Goal: Task Accomplishment & Management: Use online tool/utility

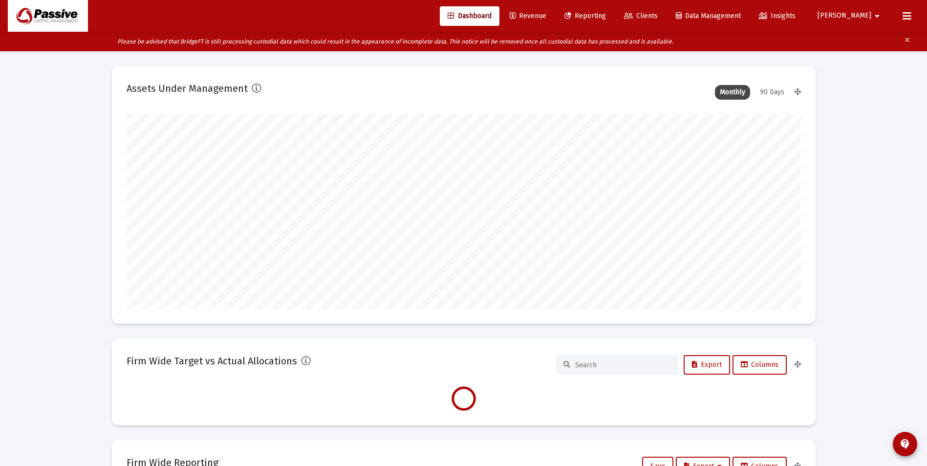
scroll to position [195, 674]
click at [614, 20] on link "Reporting" at bounding box center [585, 16] width 57 height 20
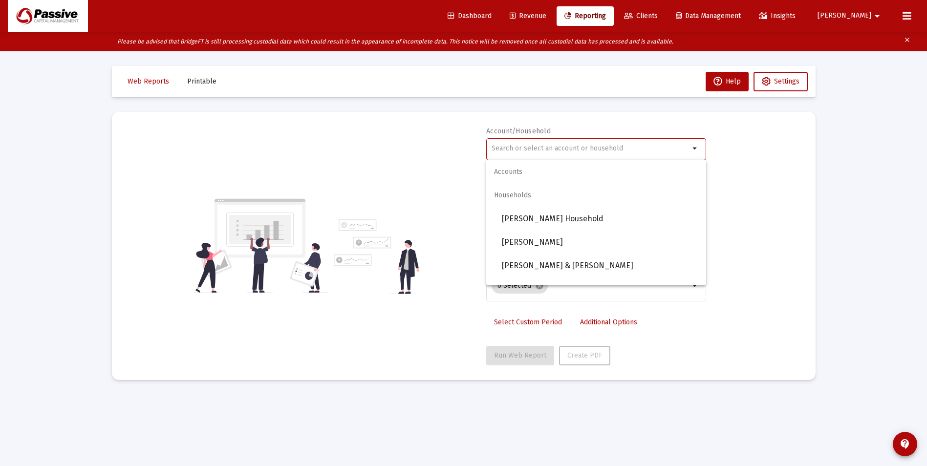
click at [523, 149] on input "text" at bounding box center [591, 149] width 198 height 8
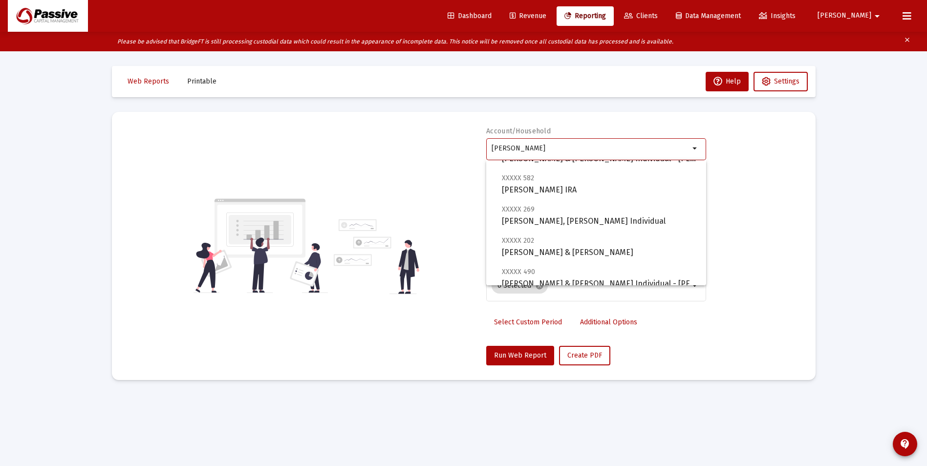
scroll to position [321, 0]
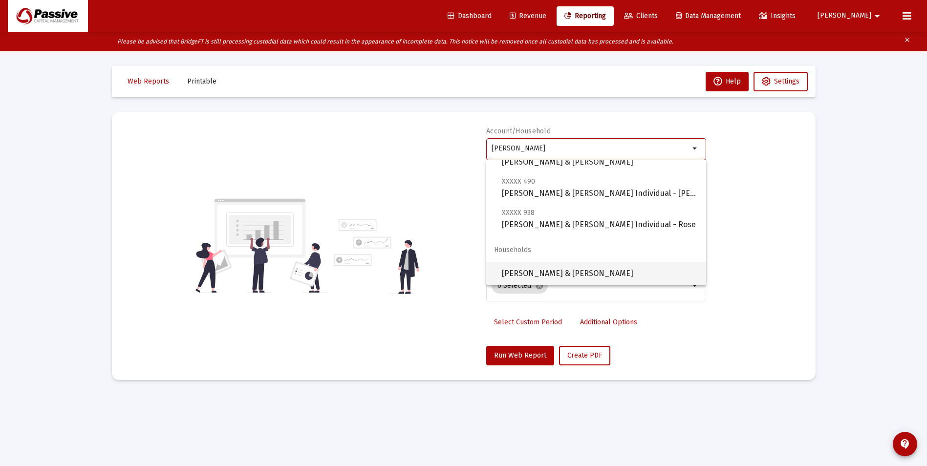
drag, startPoint x: 577, startPoint y: 265, endPoint x: 562, endPoint y: 298, distance: 36.1
click at [577, 265] on span "[PERSON_NAME] & [PERSON_NAME]" at bounding box center [600, 273] width 196 height 23
type input "[PERSON_NAME] & [PERSON_NAME]"
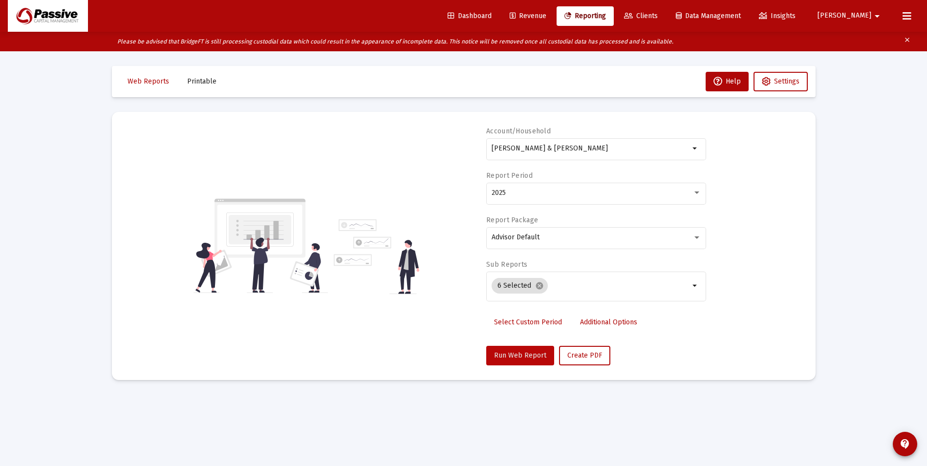
click at [540, 355] on span "Run Web Report" at bounding box center [520, 355] width 52 height 8
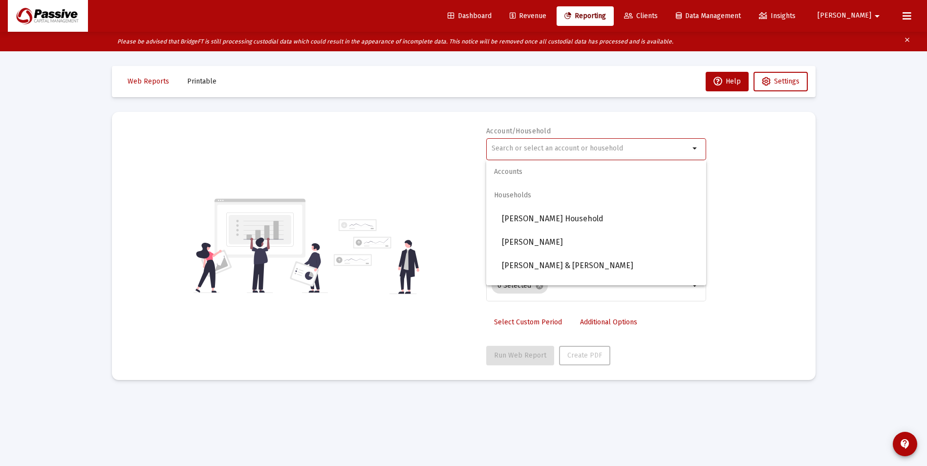
click at [534, 149] on input "text" at bounding box center [591, 149] width 198 height 8
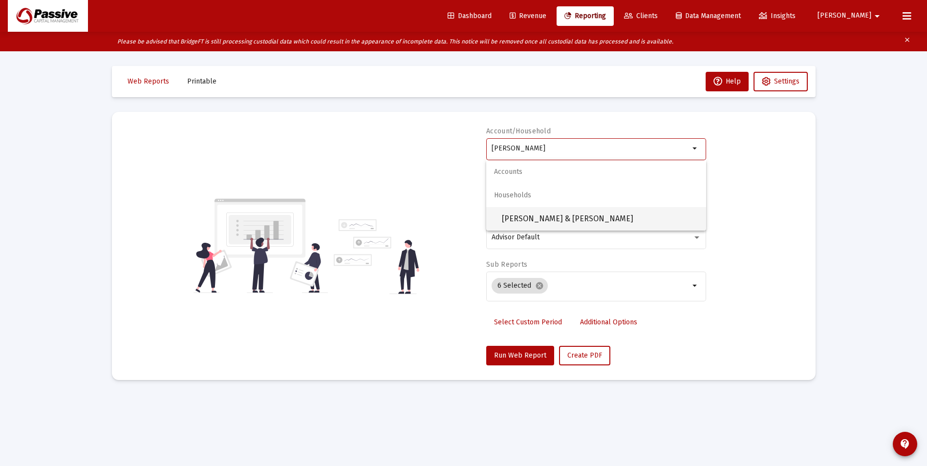
click at [566, 224] on span "[PERSON_NAME] & [PERSON_NAME]" at bounding box center [600, 218] width 196 height 23
type input "[PERSON_NAME] & [PERSON_NAME]"
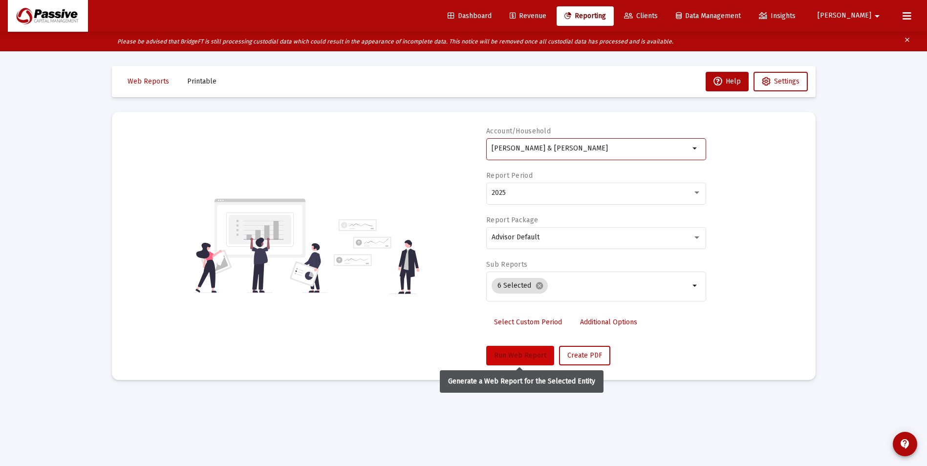
click at [528, 354] on span "Run Web Report" at bounding box center [520, 355] width 52 height 8
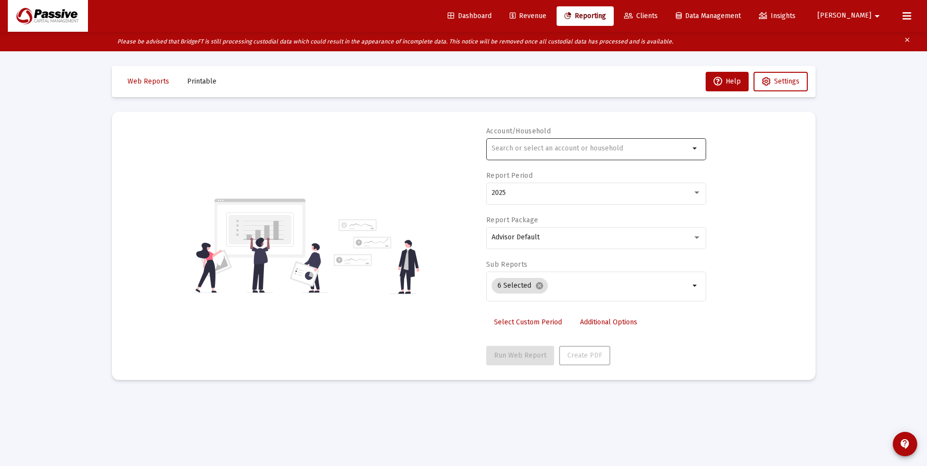
click at [553, 156] on div at bounding box center [591, 148] width 198 height 24
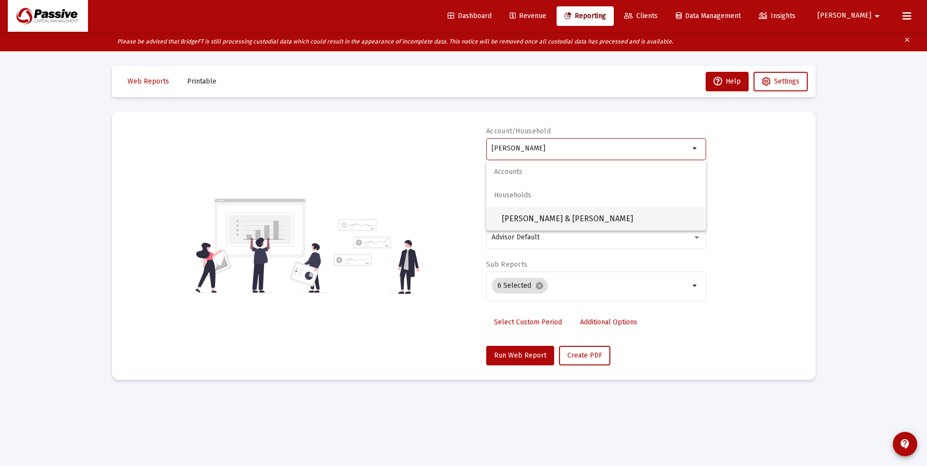
click at [577, 213] on span "[PERSON_NAME] & [PERSON_NAME]" at bounding box center [600, 218] width 196 height 23
type input "[PERSON_NAME] & [PERSON_NAME]"
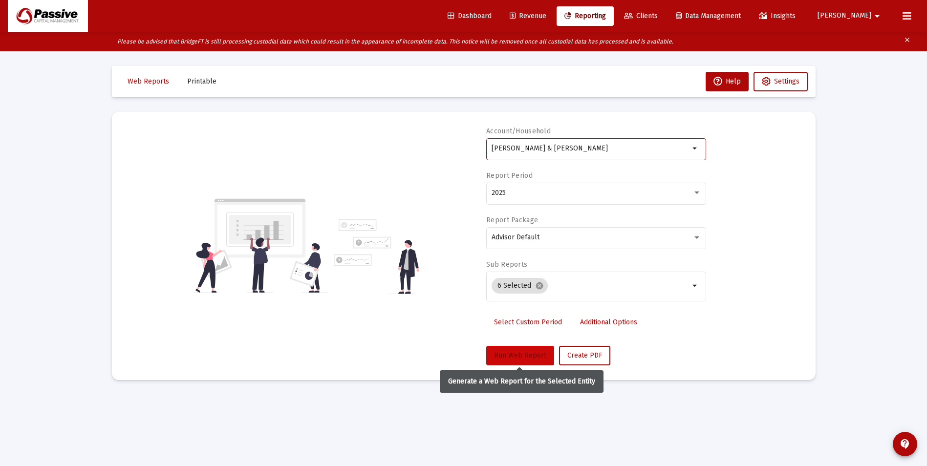
click at [522, 354] on span "Run Web Report" at bounding box center [520, 355] width 52 height 8
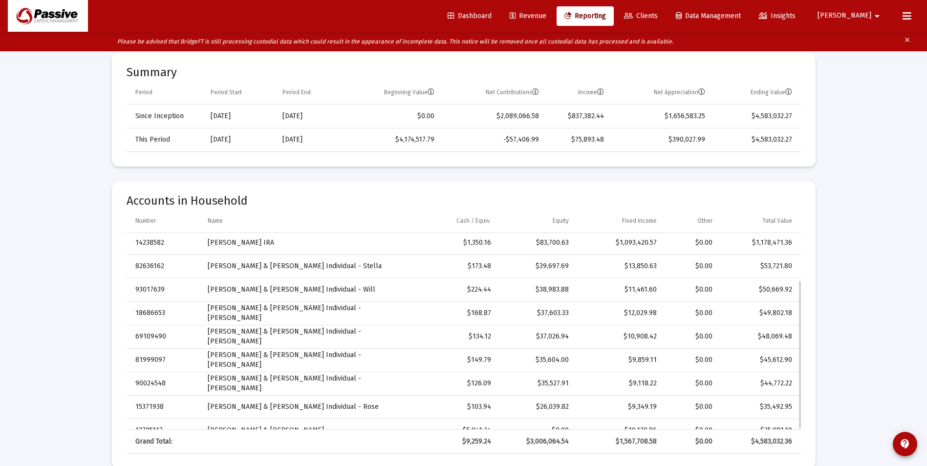
scroll to position [62, 0]
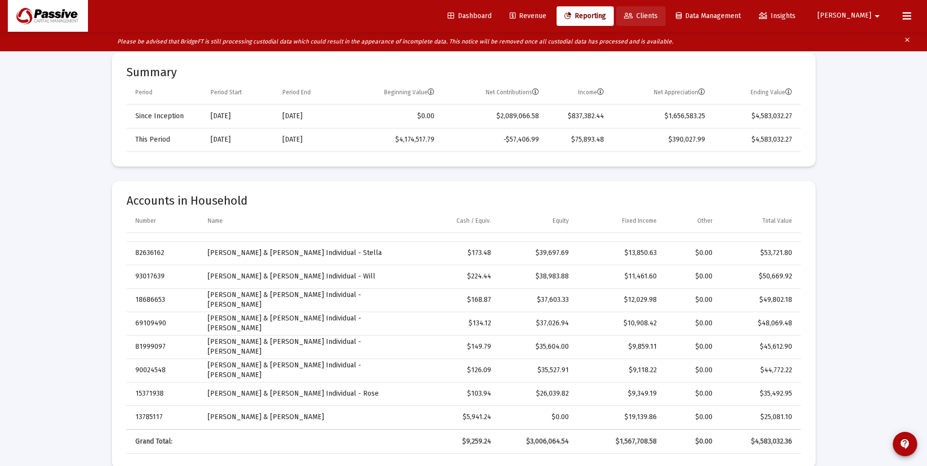
drag, startPoint x: 672, startPoint y: 19, endPoint x: 669, endPoint y: 24, distance: 6.1
click at [658, 19] on span "Clients" at bounding box center [641, 16] width 34 height 8
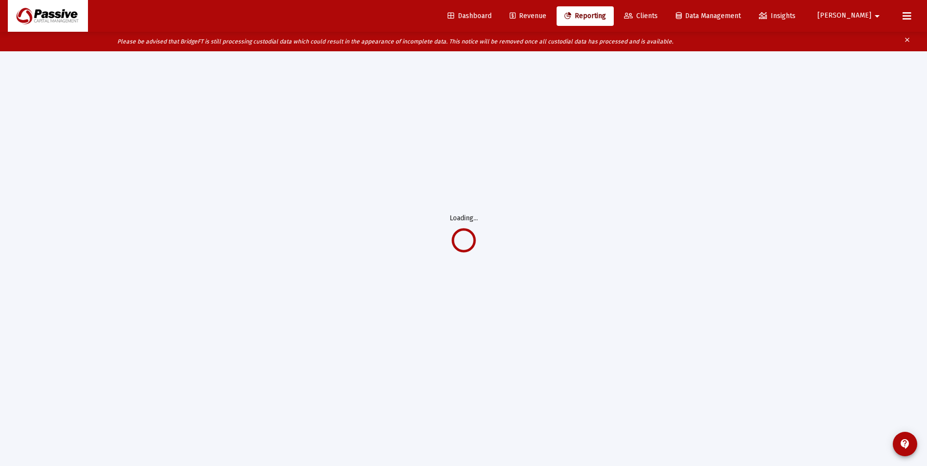
scroll to position [20, 0]
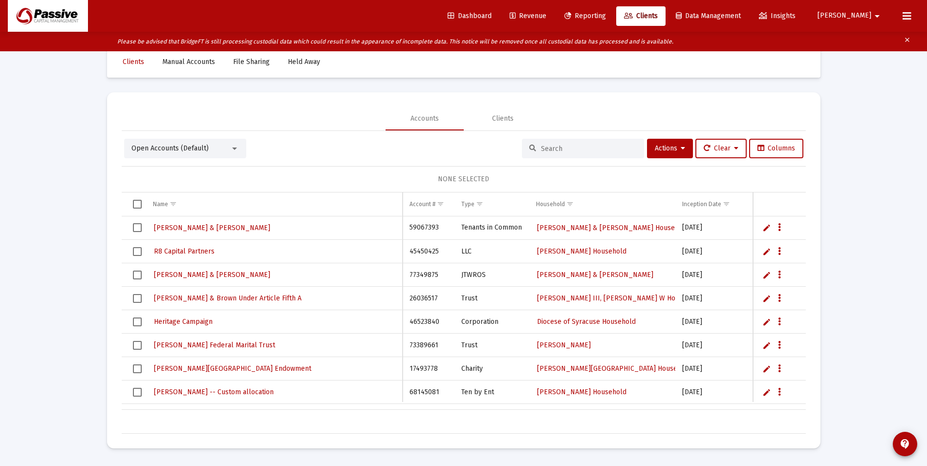
drag, startPoint x: 575, startPoint y: 160, endPoint x: 570, endPoint y: 157, distance: 5.7
click at [575, 160] on div "Open Accounts (Default) Actions Clear Columns NONE SELECTED Name Name Account #…" at bounding box center [464, 286] width 684 height 295
click at [570, 157] on div at bounding box center [583, 149] width 122 height 20
click at [561, 147] on input at bounding box center [589, 149] width 96 height 8
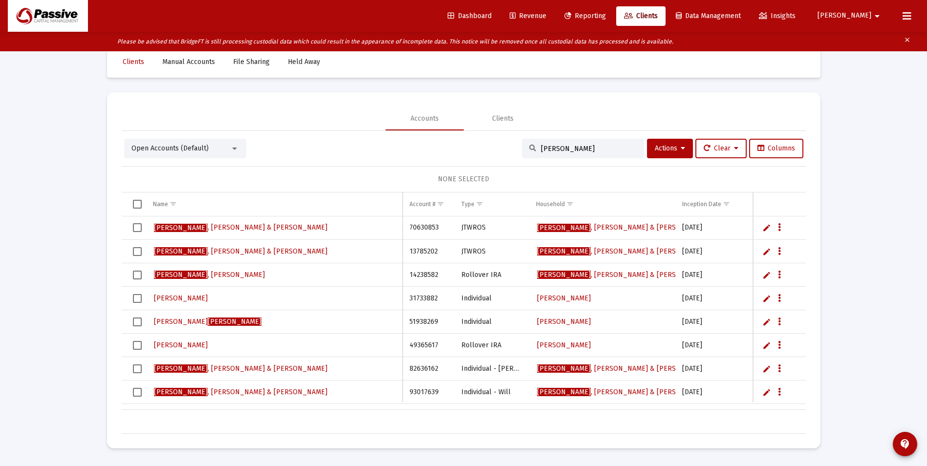
type input "[PERSON_NAME]"
click at [209, 226] on span "Barsanti , John & Patricia" at bounding box center [240, 227] width 173 height 8
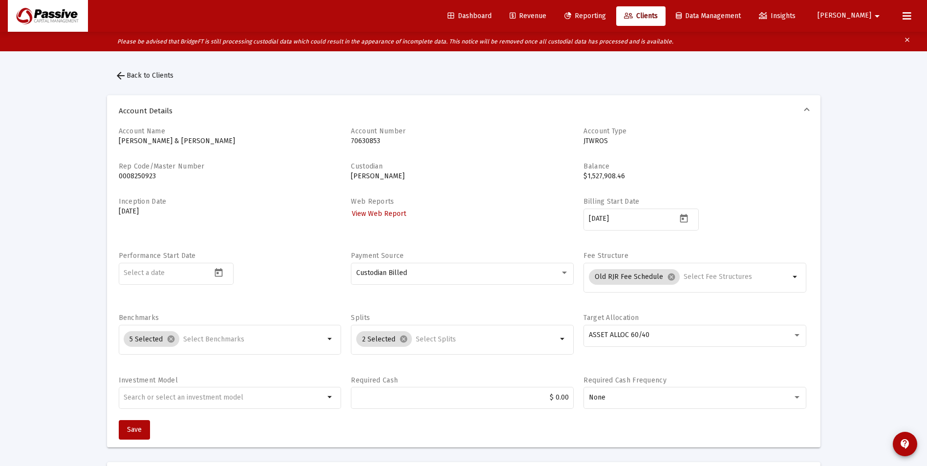
click at [606, 20] on span "Reporting" at bounding box center [585, 16] width 42 height 8
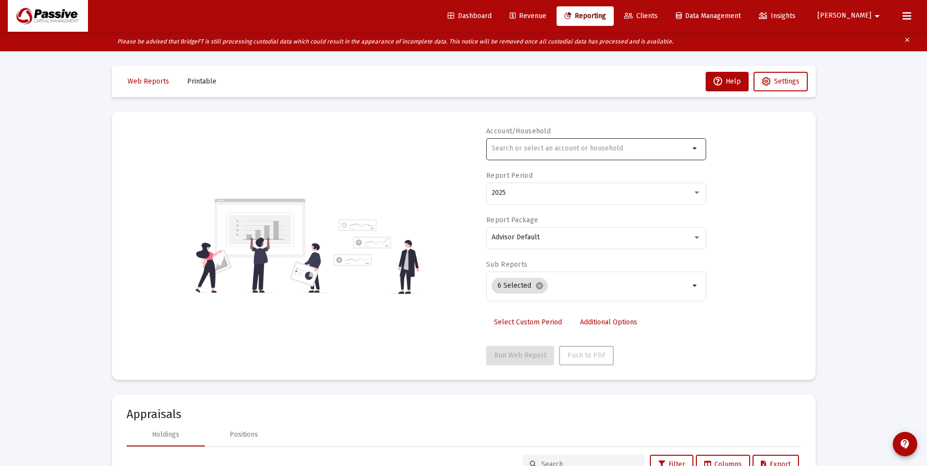
click at [569, 153] on div at bounding box center [591, 148] width 198 height 24
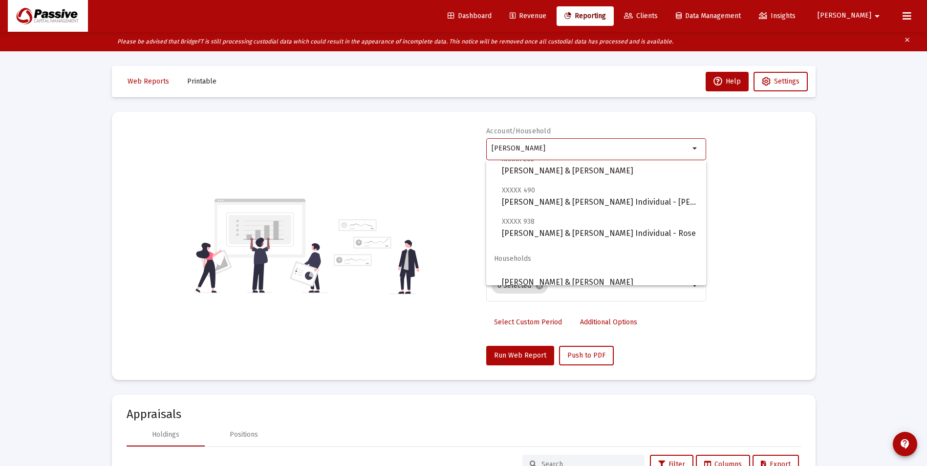
scroll to position [321, 0]
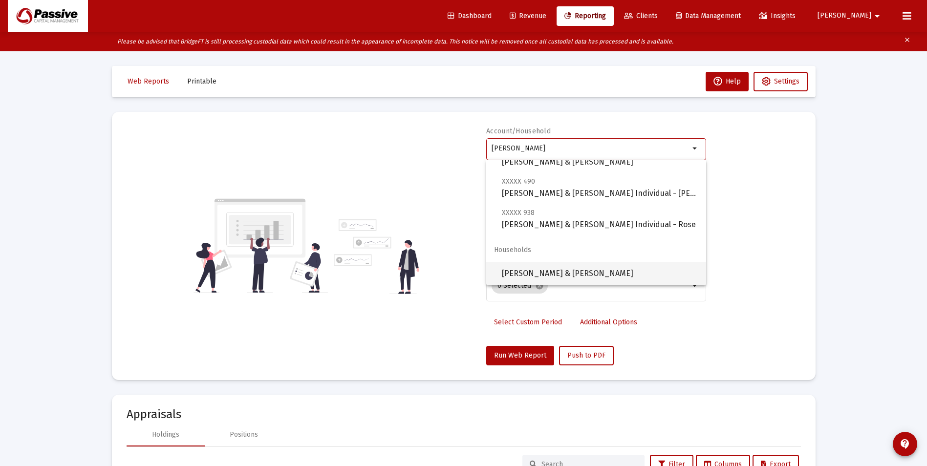
click at [595, 277] on span "[PERSON_NAME] & [PERSON_NAME]" at bounding box center [600, 273] width 196 height 23
type input "[PERSON_NAME] & [PERSON_NAME]"
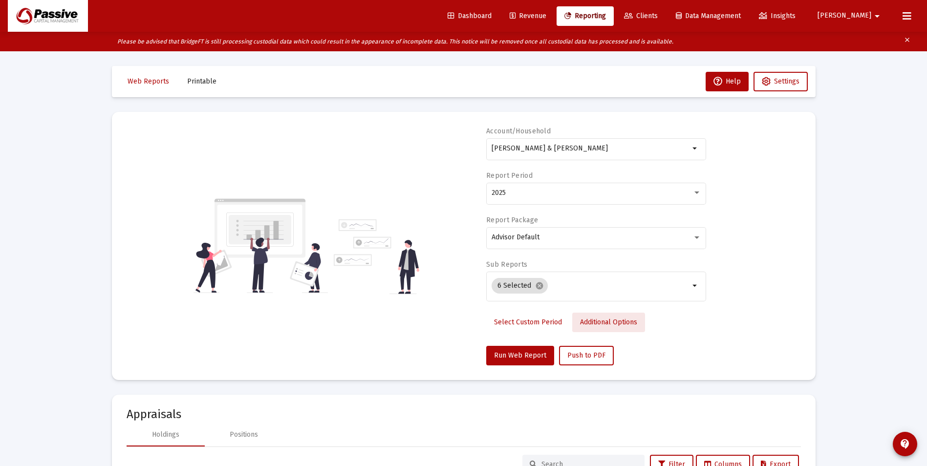
click at [611, 320] on span "Additional Options" at bounding box center [608, 322] width 57 height 8
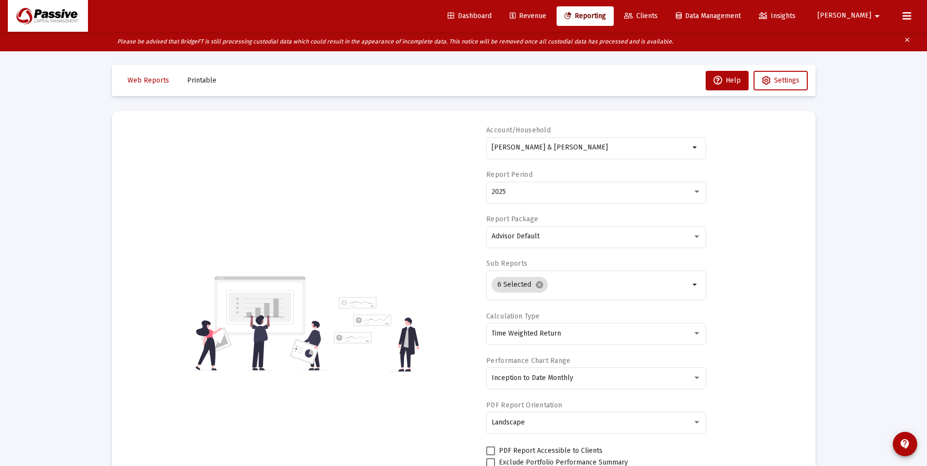
scroll to position [0, 0]
click at [778, 300] on div "Account/Household Barsanti, John & Patricia arrow_drop_down Report Period 2025 …" at bounding box center [464, 325] width 674 height 396
drag, startPoint x: 768, startPoint y: 81, endPoint x: 782, endPoint y: 144, distance: 64.5
click at [768, 81] on icon at bounding box center [766, 81] width 9 height 9
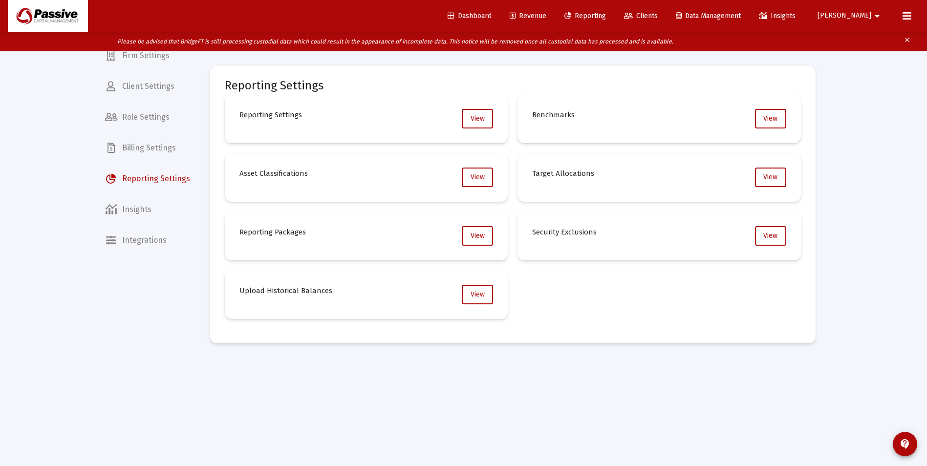
click at [546, 14] on span "Revenue" at bounding box center [528, 16] width 37 height 8
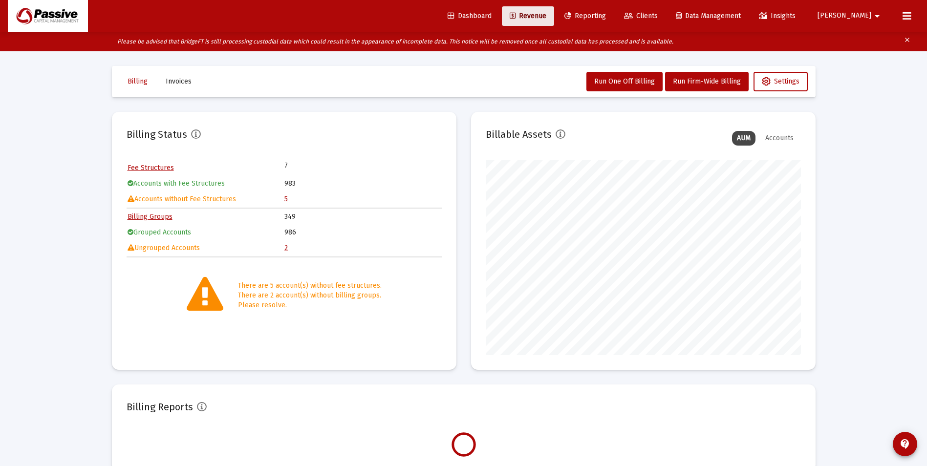
scroll to position [195, 315]
